Goal: Transaction & Acquisition: Purchase product/service

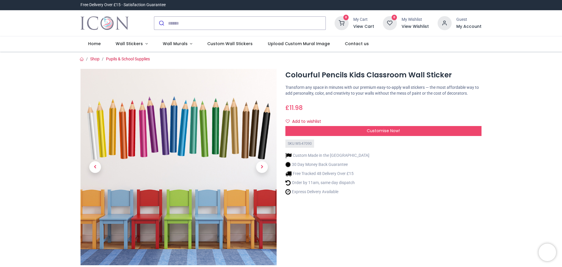
scroll to position [88, 0]
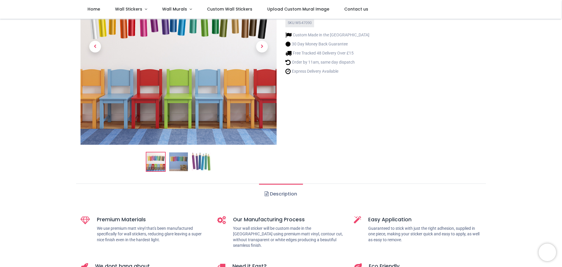
click at [295, 194] on link "Description" at bounding box center [281, 194] width 44 height 20
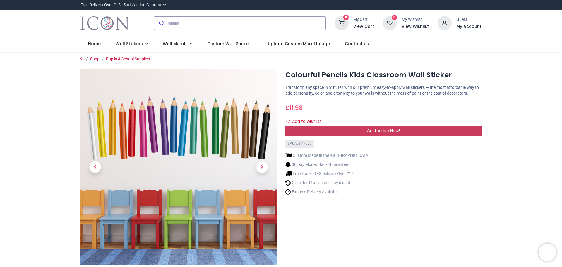
click at [351, 127] on div "Customise Now!" at bounding box center [383, 131] width 196 height 10
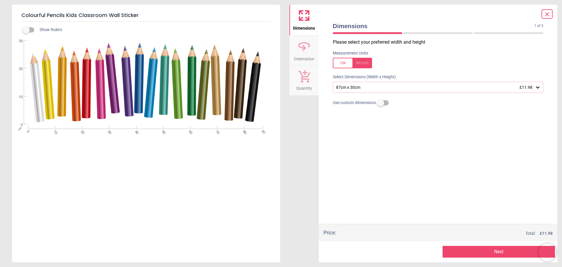
click at [525, 87] on span "£11.98" at bounding box center [526, 87] width 13 height 5
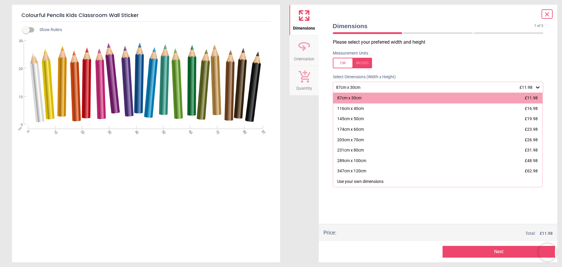
click at [339, 65] on div at bounding box center [352, 63] width 39 height 11
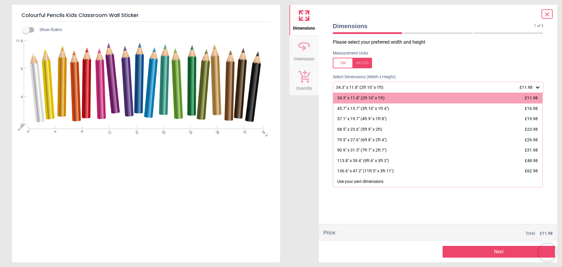
click at [367, 62] on div at bounding box center [352, 63] width 39 height 11
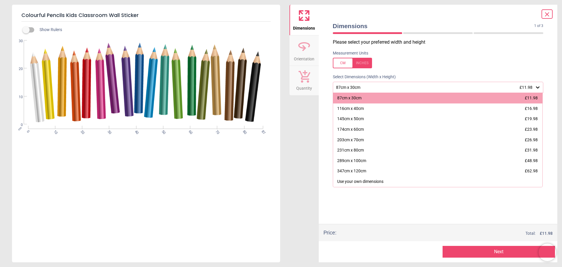
click at [26, 30] on label at bounding box center [26, 30] width 0 height 0
click at [430, 44] on p "Please select your preferred width and height" at bounding box center [440, 42] width 215 height 6
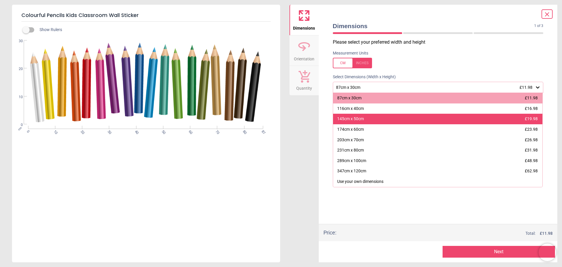
click at [398, 121] on div "145cm x 50cm £19.98" at bounding box center [438, 119] width 210 height 11
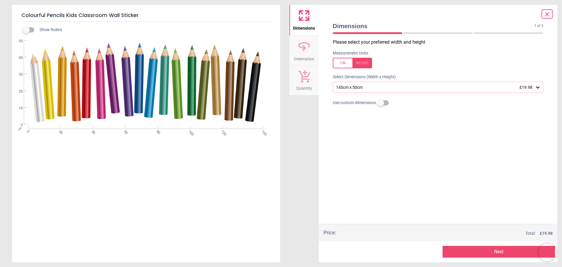
click at [425, 129] on div "Please select your preferred width and height Measurement Units Select Dimensio…" at bounding box center [438, 131] width 220 height 185
click at [445, 251] on button "Next" at bounding box center [499, 252] width 112 height 12
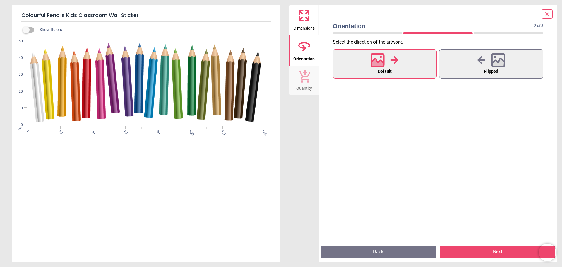
click at [487, 255] on button "Next" at bounding box center [497, 252] width 115 height 12
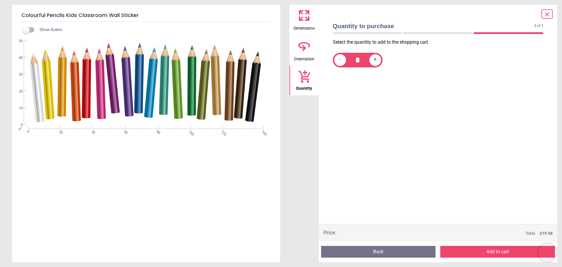
click at [544, 15] on icon at bounding box center [547, 14] width 7 height 7
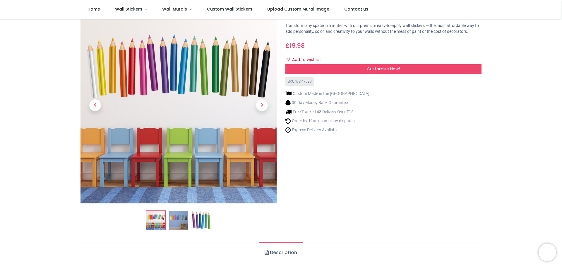
click at [178, 219] on img at bounding box center [178, 220] width 19 height 19
